Goal: Information Seeking & Learning: Learn about a topic

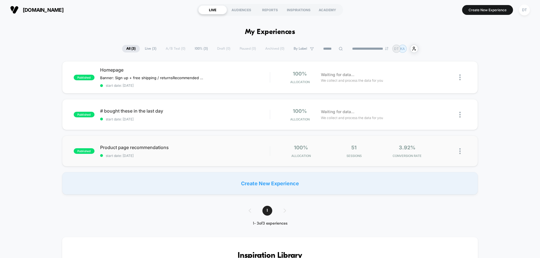
click at [460, 152] on img at bounding box center [459, 151] width 1 height 6
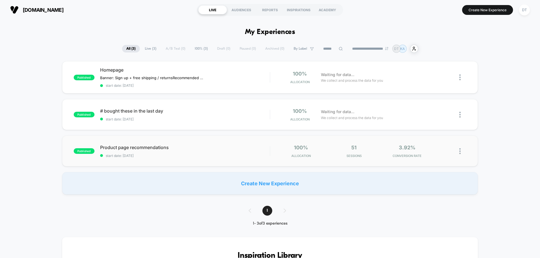
click at [359, 158] on div "published Product page recommendations start date: 9/10/2025 100% Allocation 51…" at bounding box center [269, 151] width 415 height 31
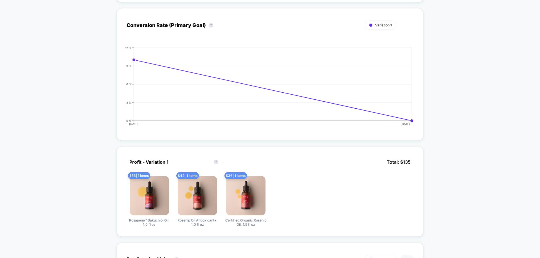
scroll to position [84, 0]
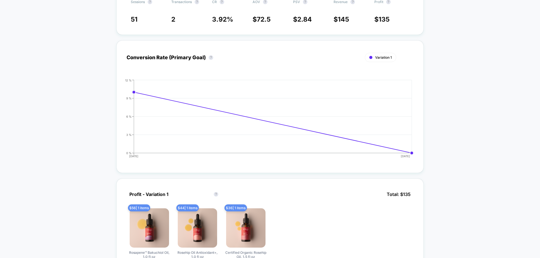
scroll to position [28, 0]
